Goal: Information Seeking & Learning: Check status

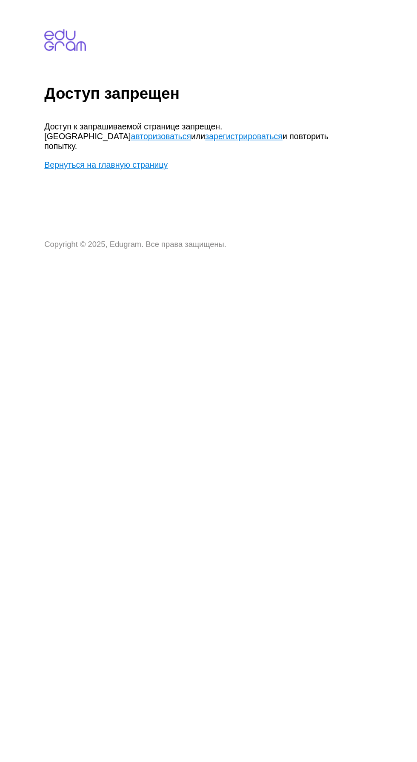
click at [161, 117] on link "авторизоваться" at bounding box center [187, 119] width 52 height 8
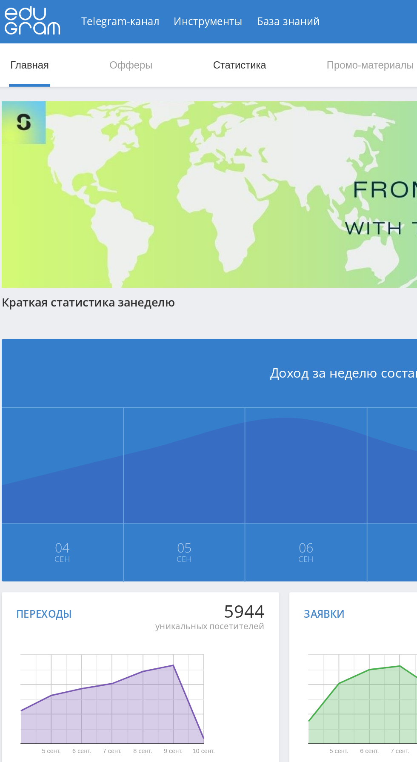
click at [152, 28] on link "Статистика" at bounding box center [144, 39] width 33 height 26
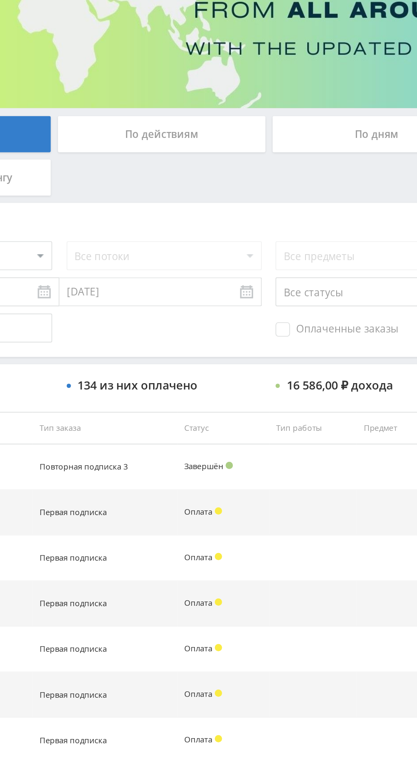
click at [290, 186] on div "По дням" at bounding box center [319, 184] width 123 height 21
click at [0, 0] on input "По дням" at bounding box center [0, 0] width 0 height 0
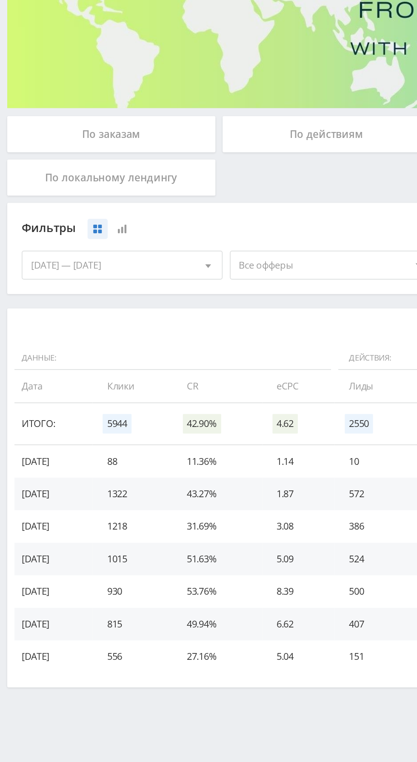
click at [173, 260] on span "Все офферы" at bounding box center [191, 262] width 100 height 16
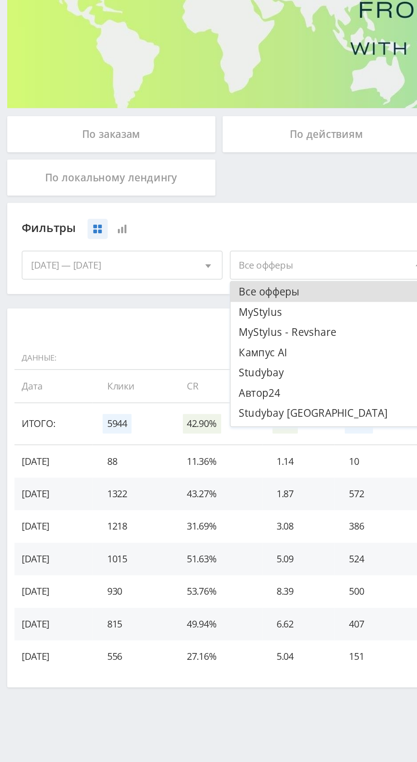
scroll to position [10, 0]
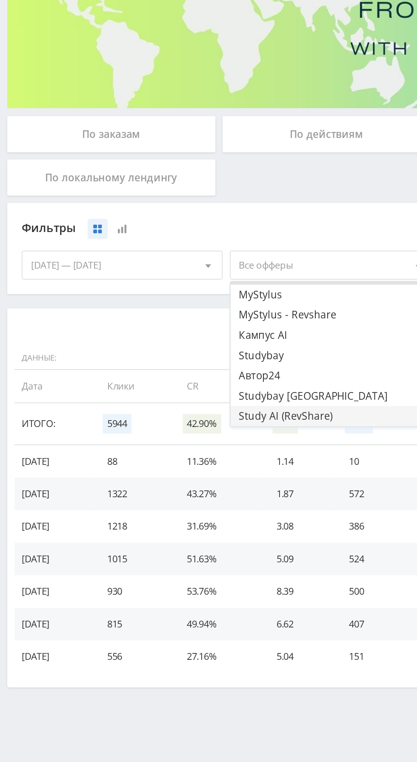
click at [188, 353] on button "Study AI (RevShare)" at bounding box center [195, 351] width 118 height 12
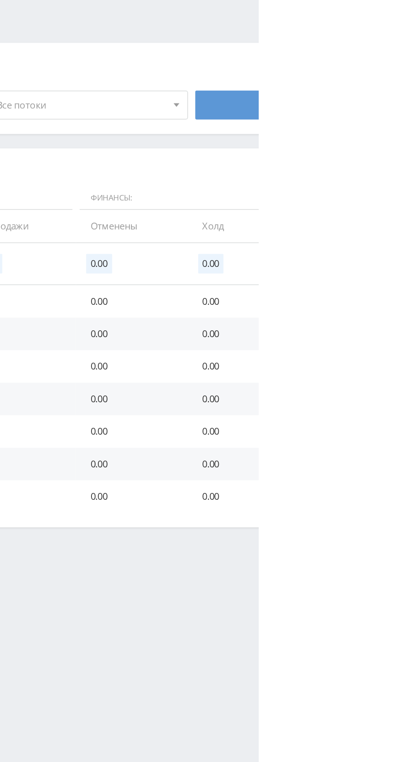
scroll to position [0, 0]
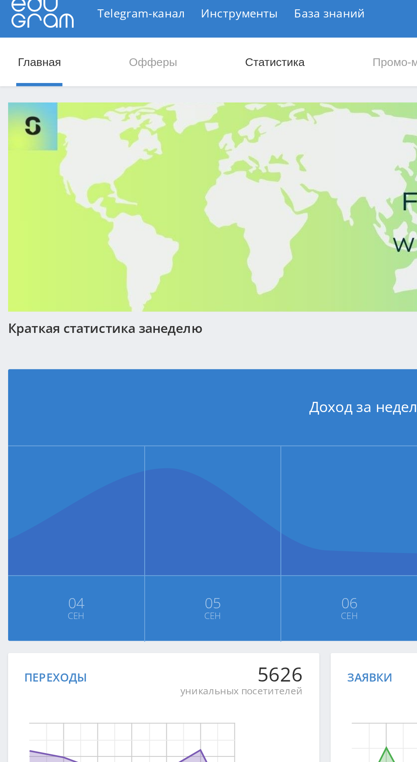
click at [154, 37] on link "Статистика" at bounding box center [144, 39] width 33 height 26
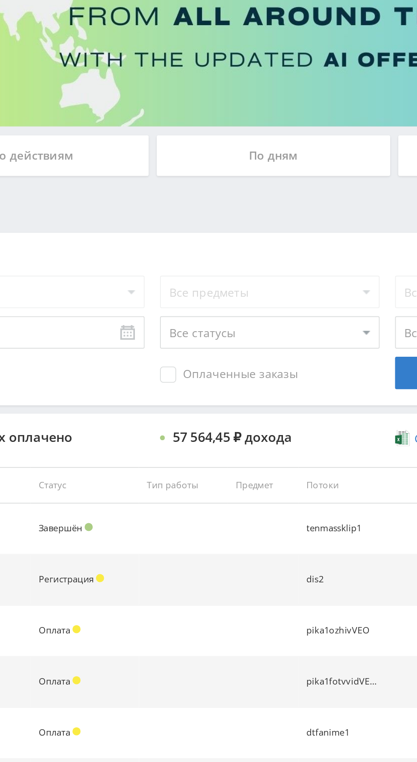
click at [340, 183] on div "По дням" at bounding box center [319, 184] width 123 height 21
click at [0, 0] on input "По дням" at bounding box center [0, 0] width 0 height 0
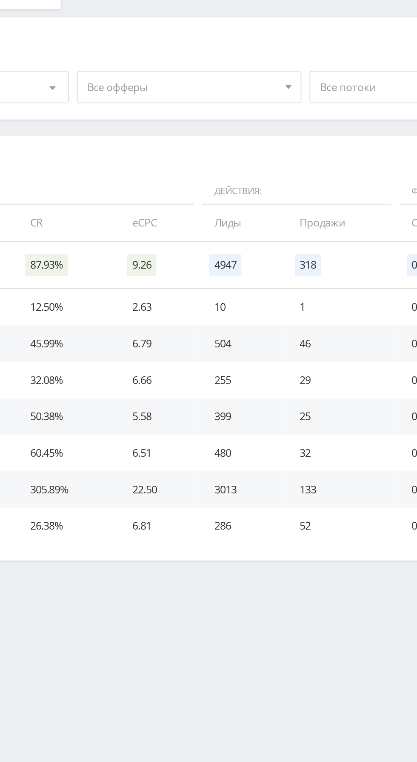
click at [217, 264] on span "Все офферы" at bounding box center [191, 262] width 100 height 16
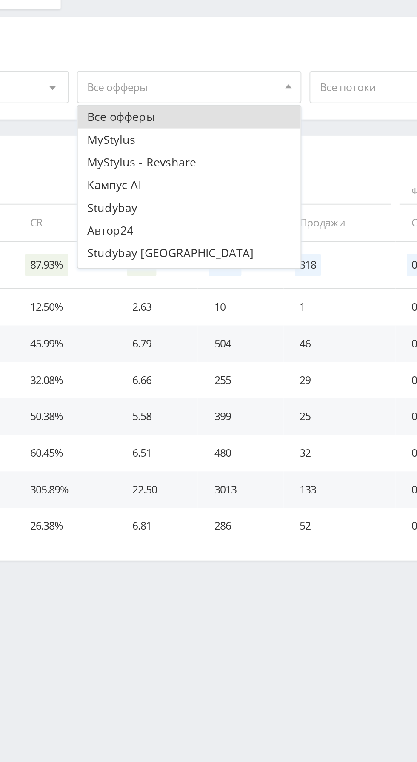
scroll to position [10, 0]
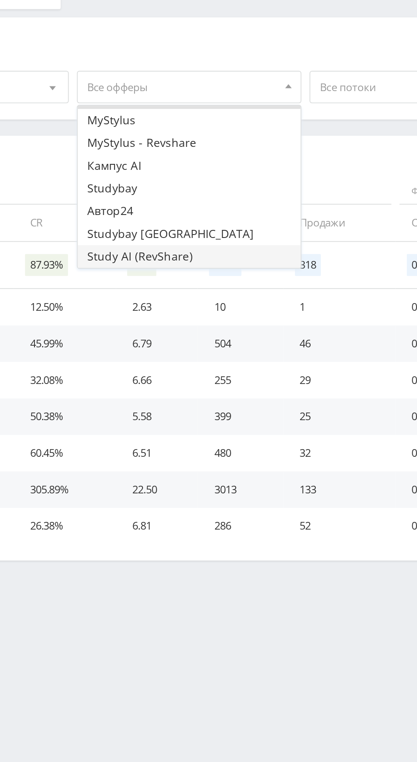
click at [199, 351] on button "Study AI (RevShare)" at bounding box center [195, 351] width 118 height 12
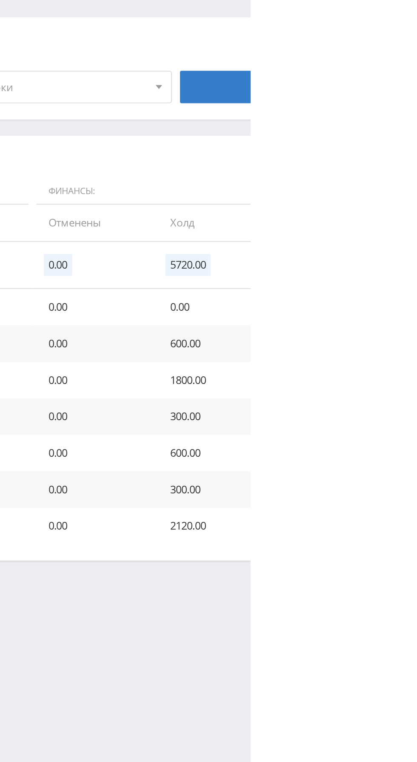
scroll to position [0, 0]
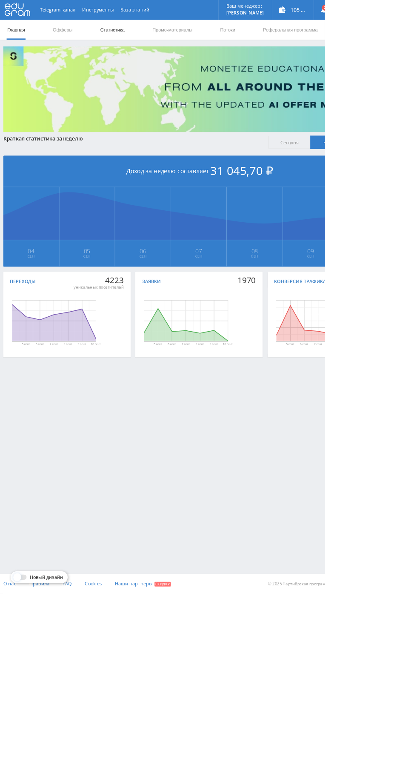
click at [151, 38] on link "Статистика" at bounding box center [144, 39] width 33 height 26
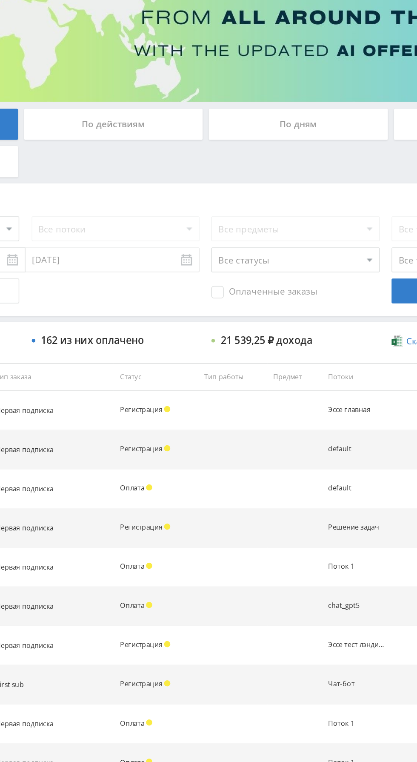
click at [322, 184] on div "По дням" at bounding box center [319, 184] width 123 height 21
click at [0, 0] on input "По дням" at bounding box center [0, 0] width 0 height 0
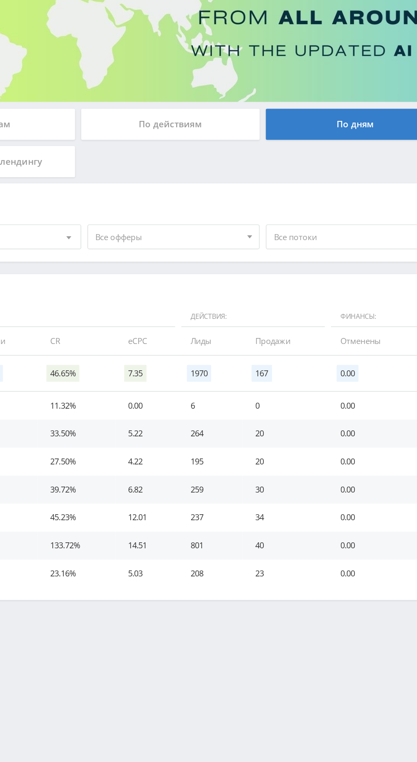
click at [222, 261] on span "Все офферы" at bounding box center [191, 262] width 100 height 16
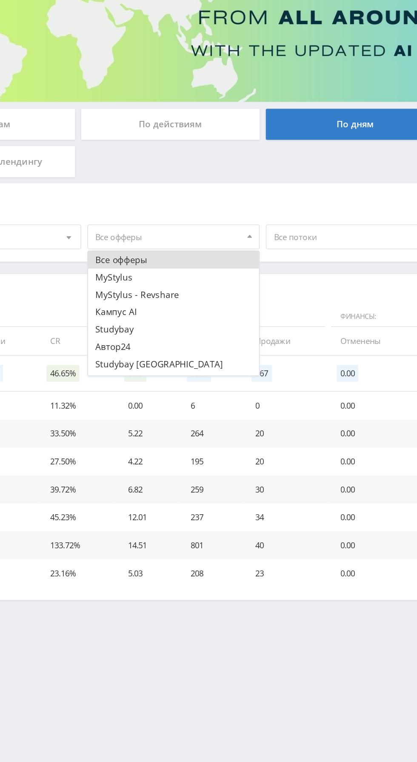
scroll to position [22, 0]
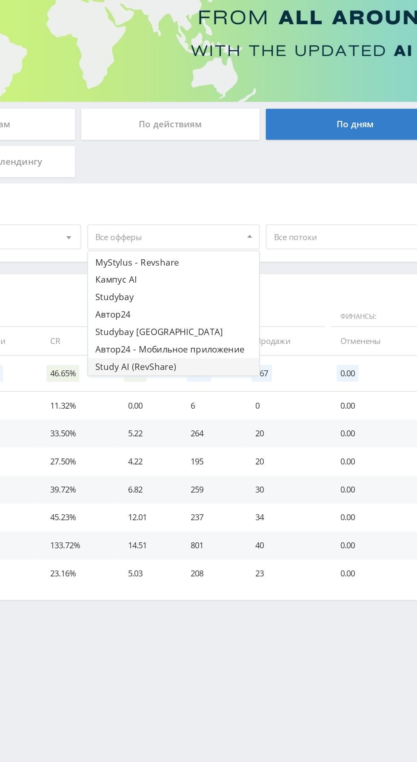
click at [203, 351] on button "Study AI (RevShare)" at bounding box center [195, 351] width 118 height 12
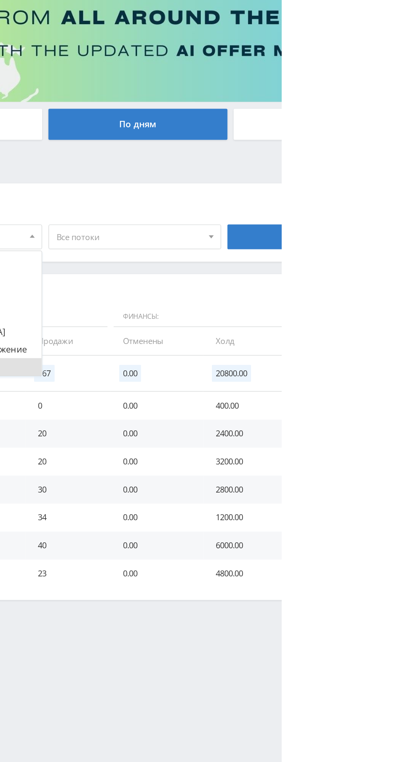
scroll to position [0, 0]
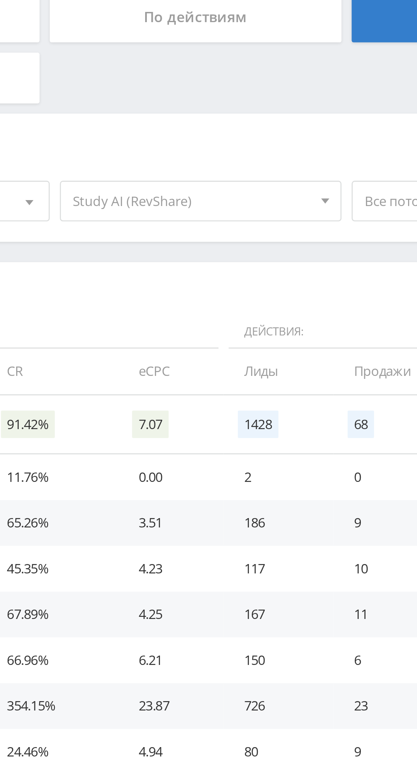
click at [212, 265] on span "Study AI (RevShare)" at bounding box center [191, 262] width 100 height 16
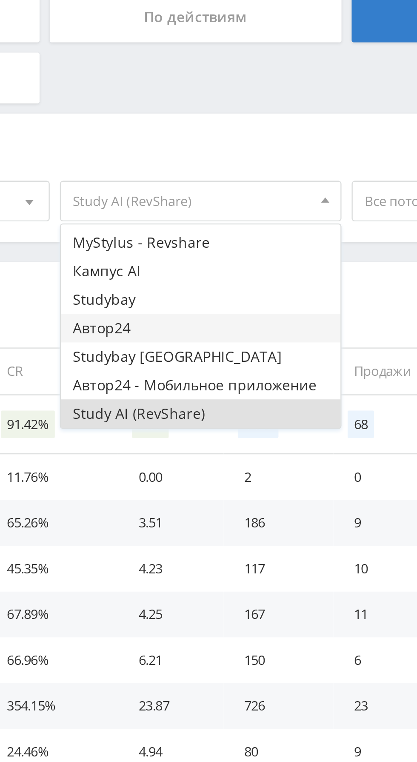
click at [194, 314] on button "Автор24" at bounding box center [195, 315] width 118 height 12
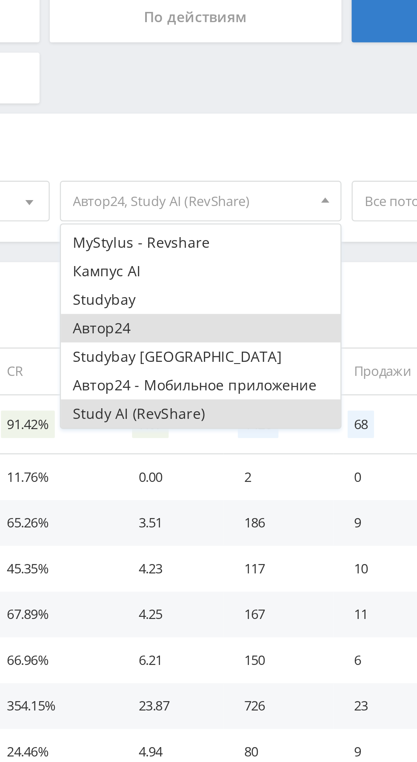
click at [199, 351] on button "Study AI (RevShare)" at bounding box center [195, 351] width 118 height 12
